Goal: Transaction & Acquisition: Purchase product/service

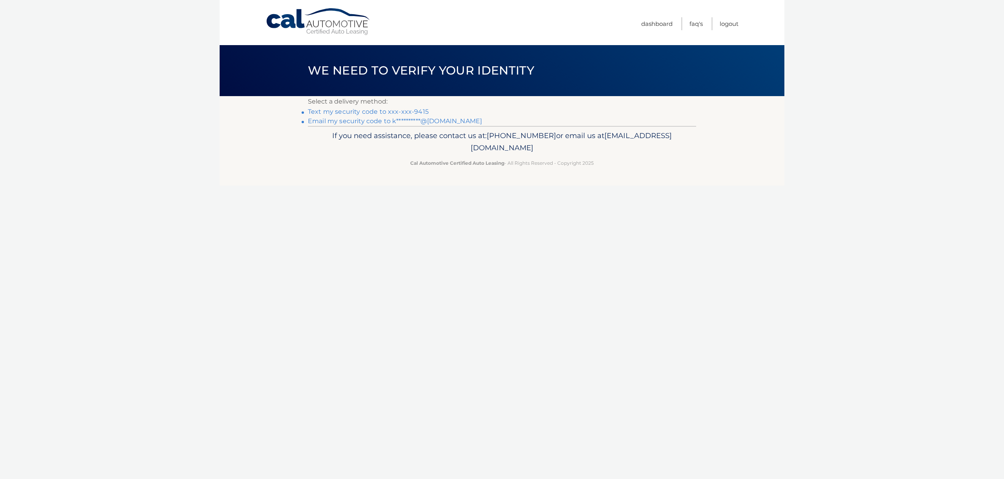
click at [416, 112] on link "Text my security code to xxx-xxx-9415" at bounding box center [368, 111] width 121 height 7
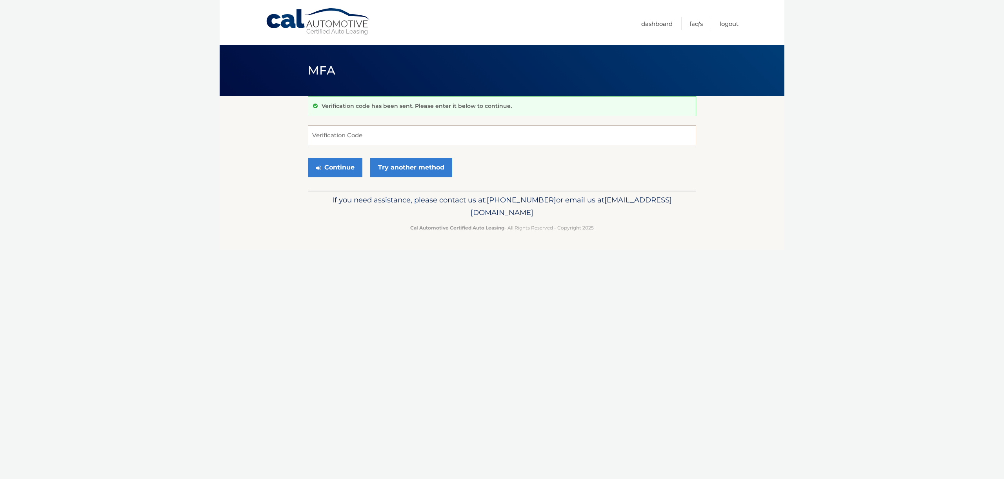
click at [396, 131] on input "Verification Code" at bounding box center [502, 136] width 388 height 20
type input "281187"
click at [330, 168] on button "Continue" at bounding box center [335, 168] width 55 height 20
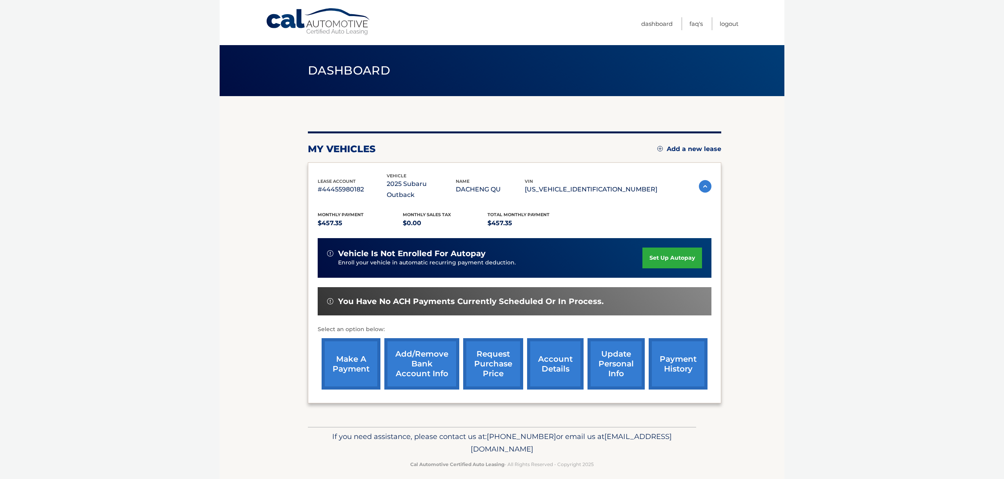
click at [685, 357] on link "payment history" at bounding box center [678, 363] width 59 height 51
click at [352, 354] on link "make a payment" at bounding box center [351, 363] width 59 height 51
click at [683, 351] on link "payment history" at bounding box center [678, 363] width 59 height 51
click at [350, 338] on link "make a payment" at bounding box center [351, 363] width 59 height 51
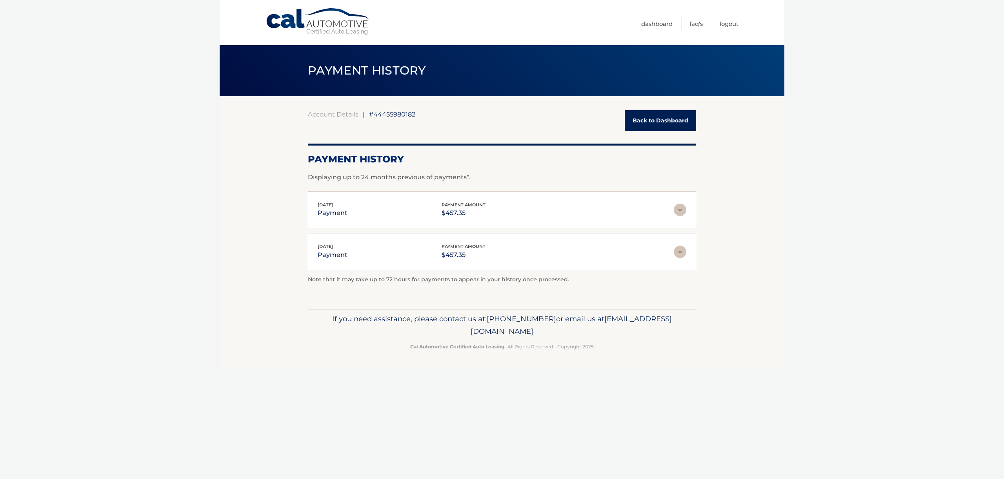
click at [681, 204] on img at bounding box center [680, 210] width 13 height 13
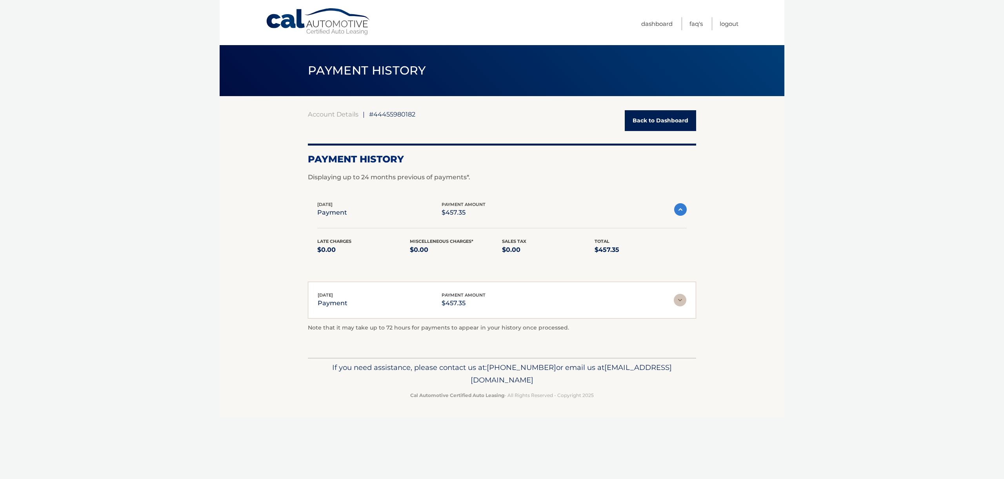
click at [672, 300] on div "Jul 23, 2025 payment payment amount $457.35" at bounding box center [496, 301] width 356 height 18
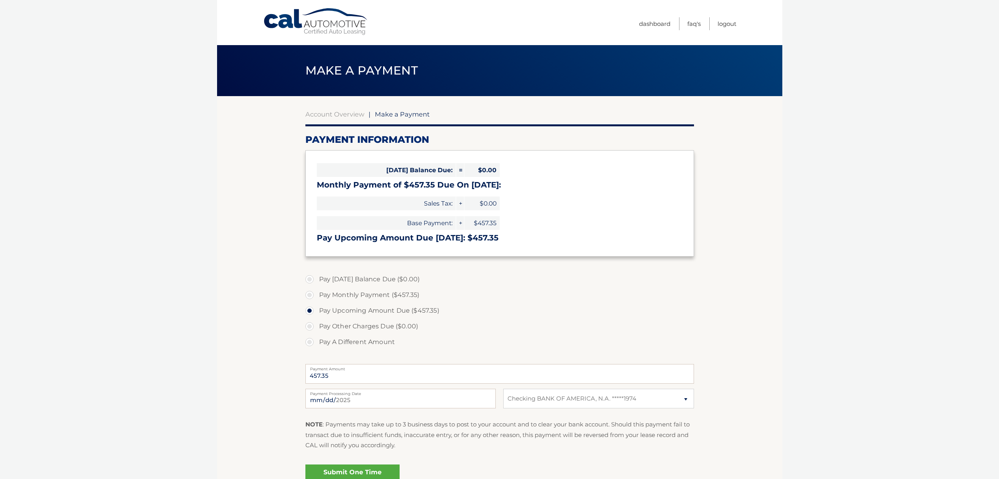
select select "N2MxZWYwMjUtMzczYy00ODllLWFlMTMtNGMxNDI0MjY2MWFm"
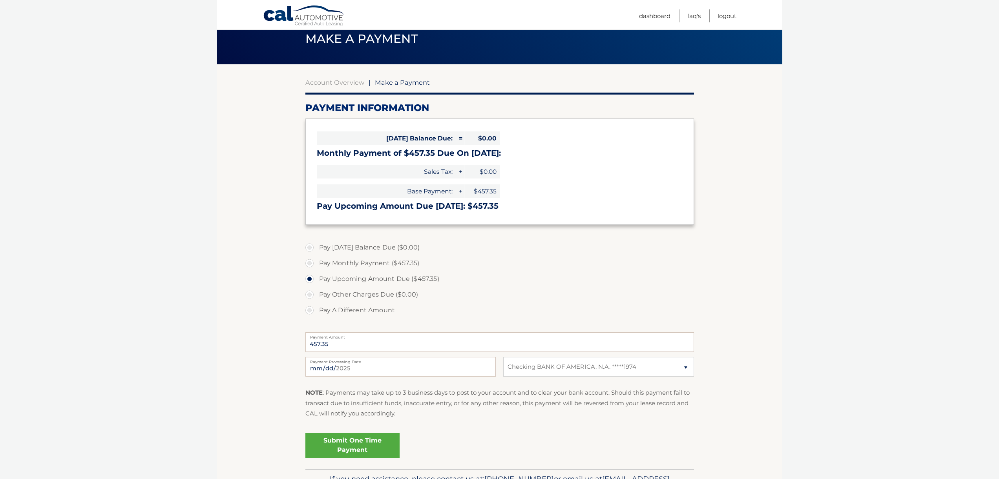
scroll to position [82, 0]
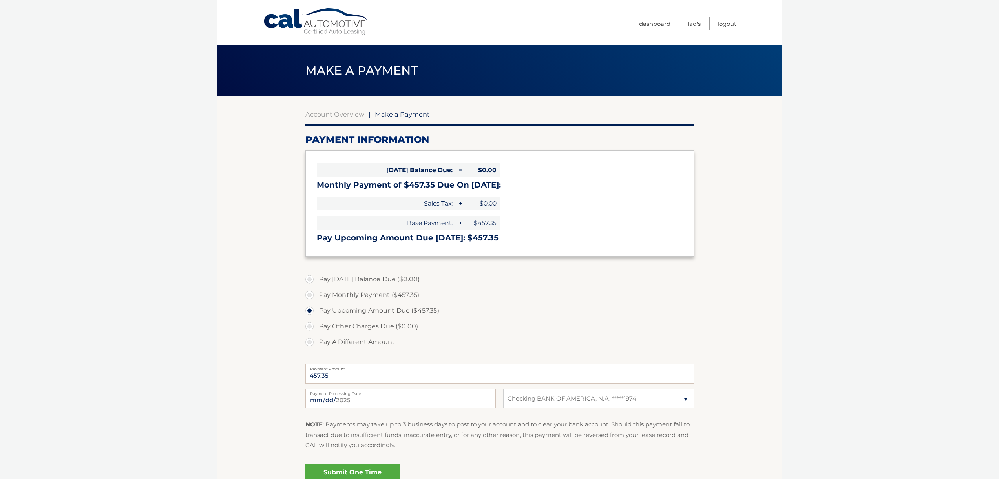
select select "N2MxZWYwMjUtMzczYy00ODllLWFlMTMtNGMxNDI0MjY2MWFm"
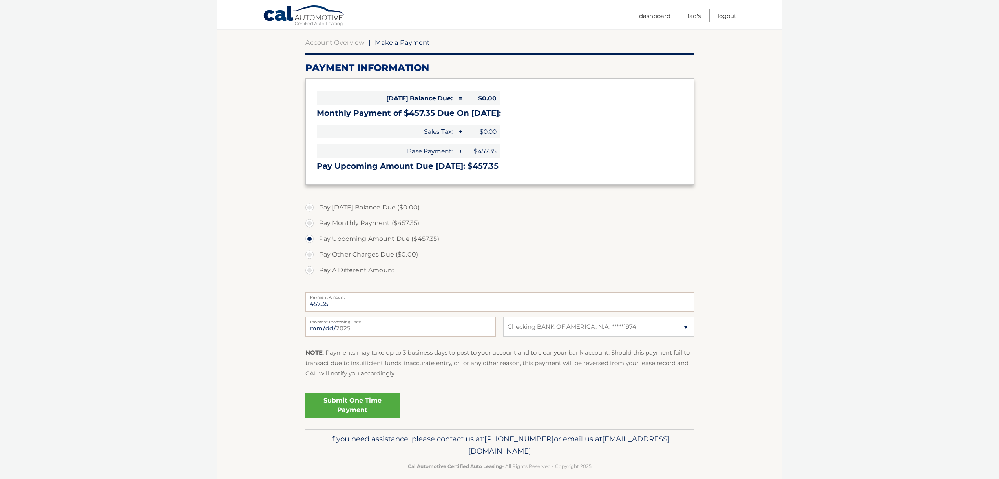
click at [392, 405] on link "Submit One Time Payment" at bounding box center [352, 405] width 94 height 25
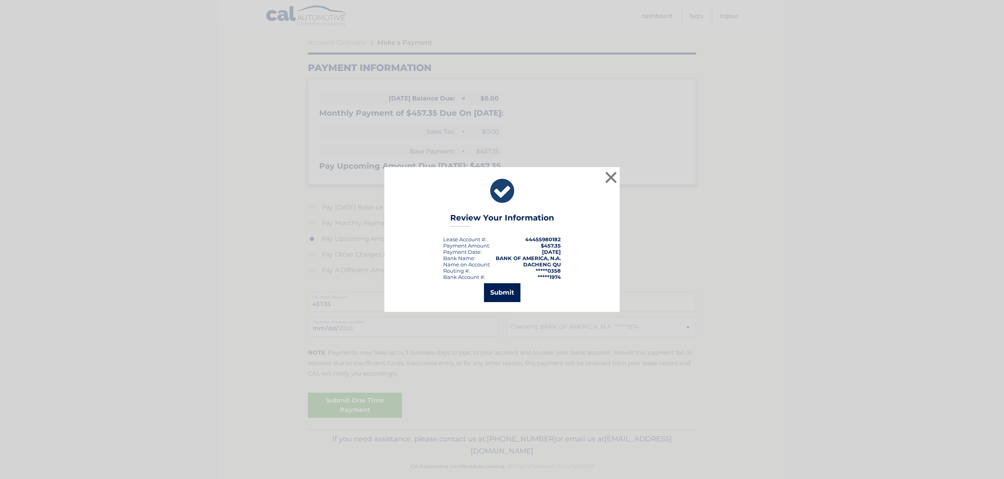
click at [498, 292] on button "Submit" at bounding box center [502, 292] width 36 height 19
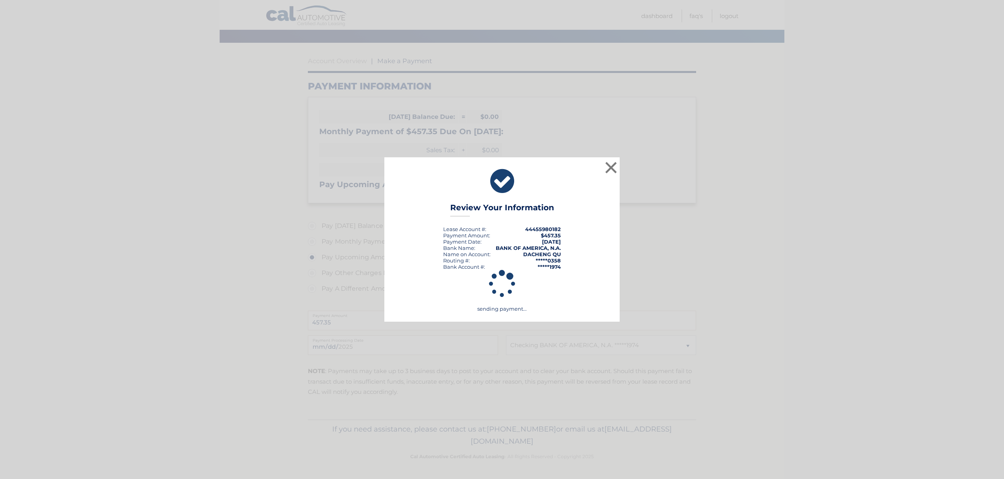
scroll to position [53, 0]
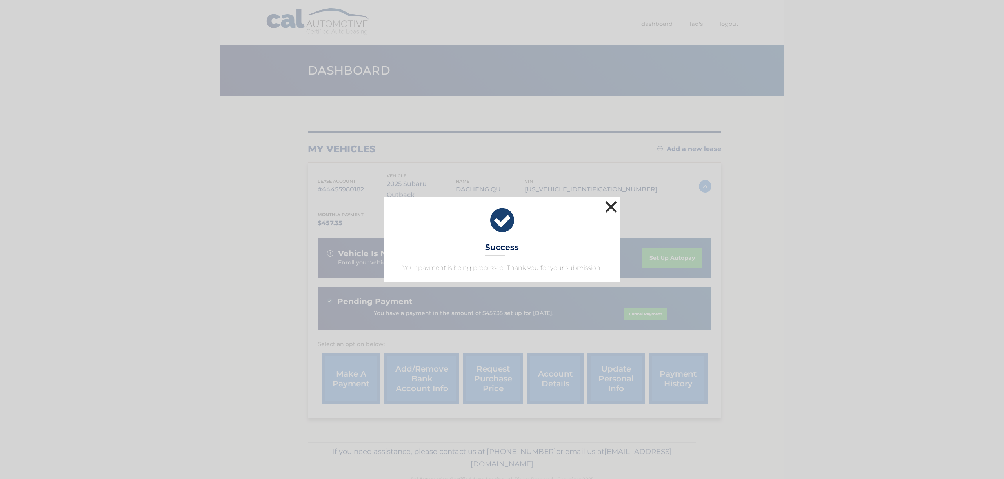
click at [614, 204] on button "×" at bounding box center [611, 207] width 16 height 16
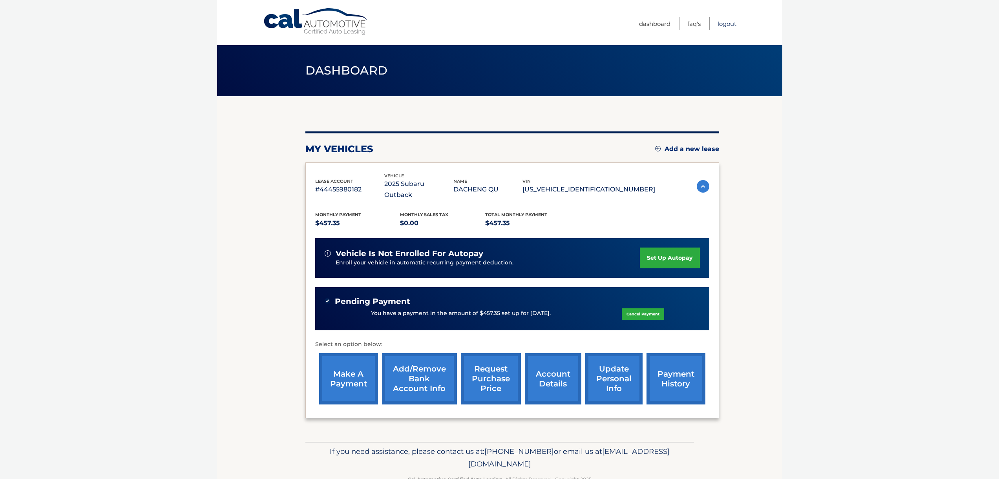
click at [723, 24] on link "Logout" at bounding box center [726, 23] width 19 height 13
